Goal: Navigation & Orientation: Find specific page/section

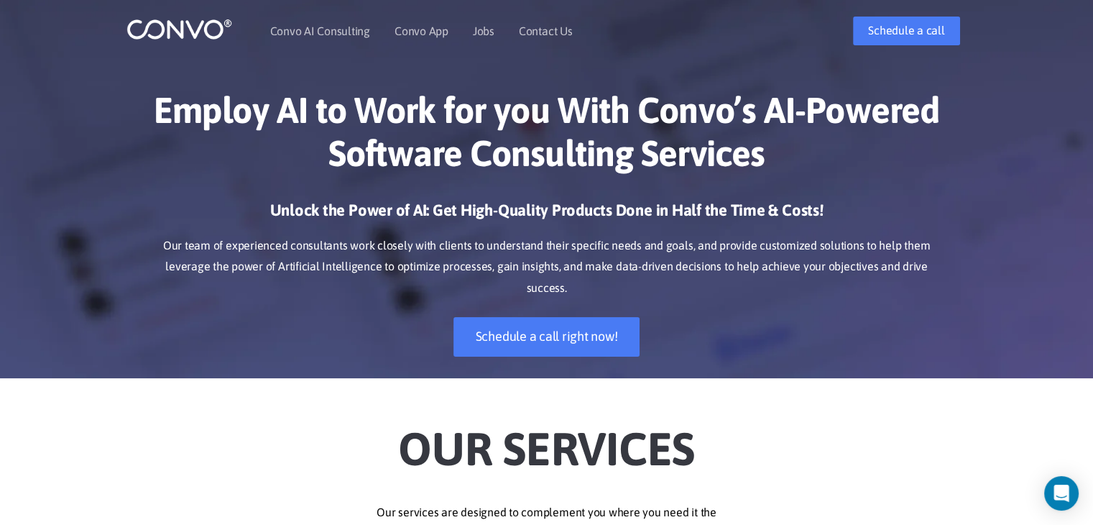
scroll to position [11, 0]
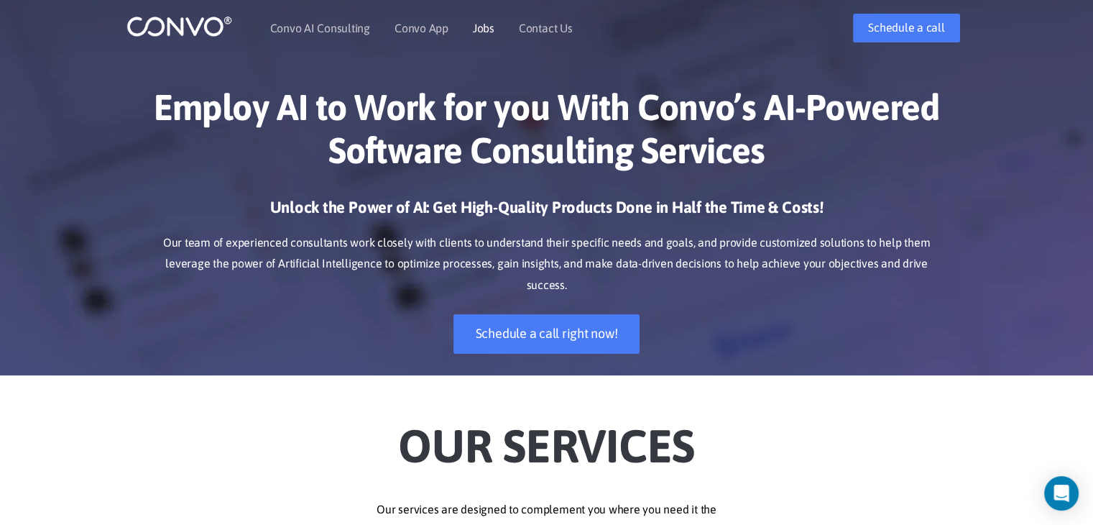
click at [483, 23] on link "Jobs" at bounding box center [484, 27] width 22 height 11
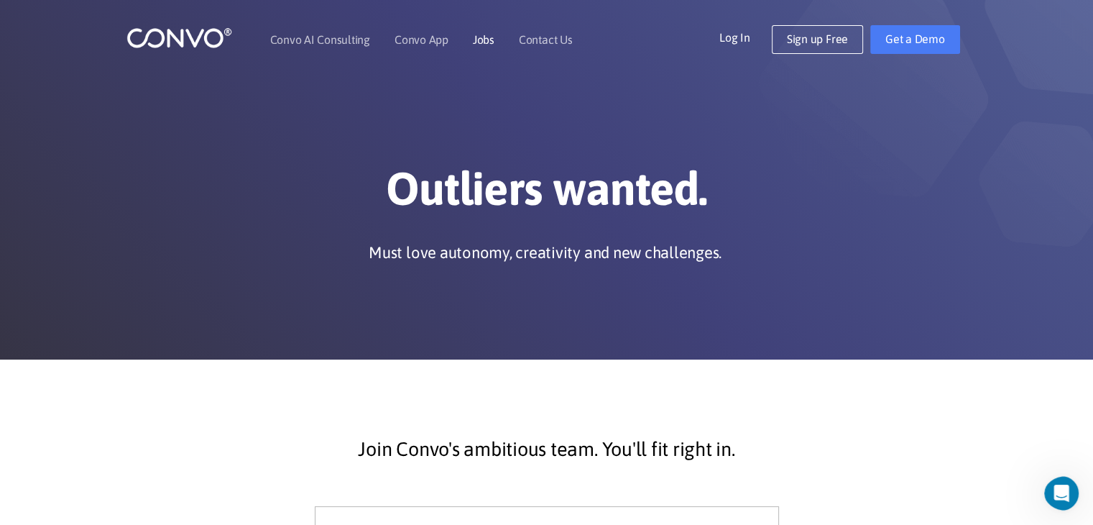
click at [481, 44] on link "Jobs" at bounding box center [484, 39] width 22 height 11
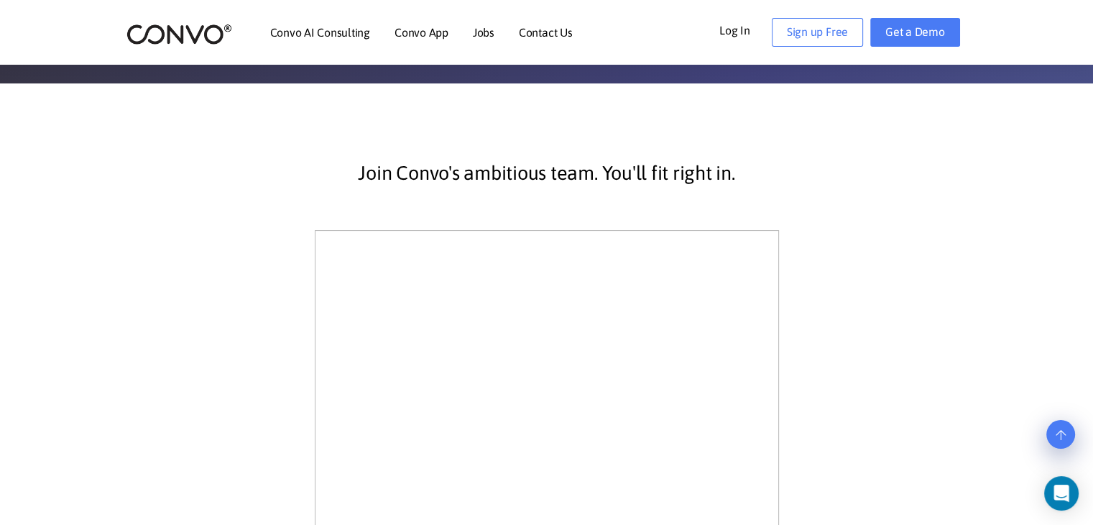
scroll to position [277, 0]
